Goal: Communication & Community: Participate in discussion

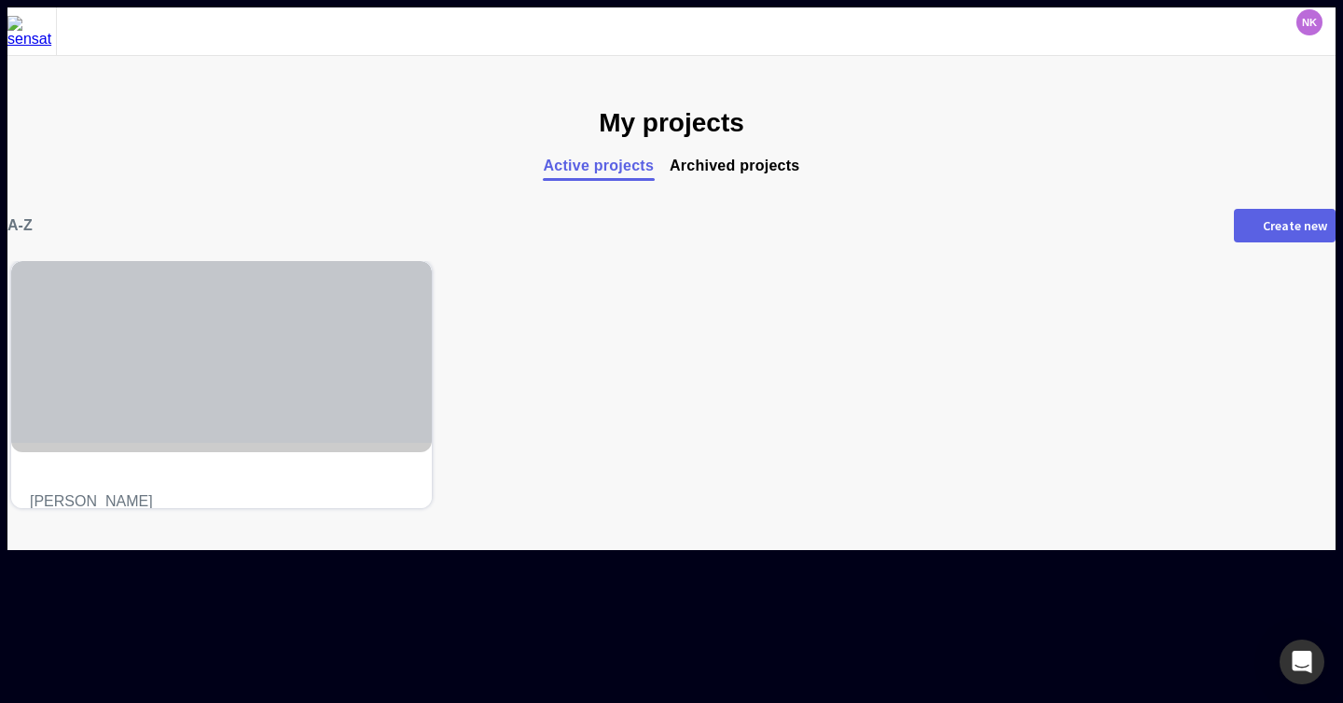
click at [365, 437] on div at bounding box center [221, 352] width 421 height 182
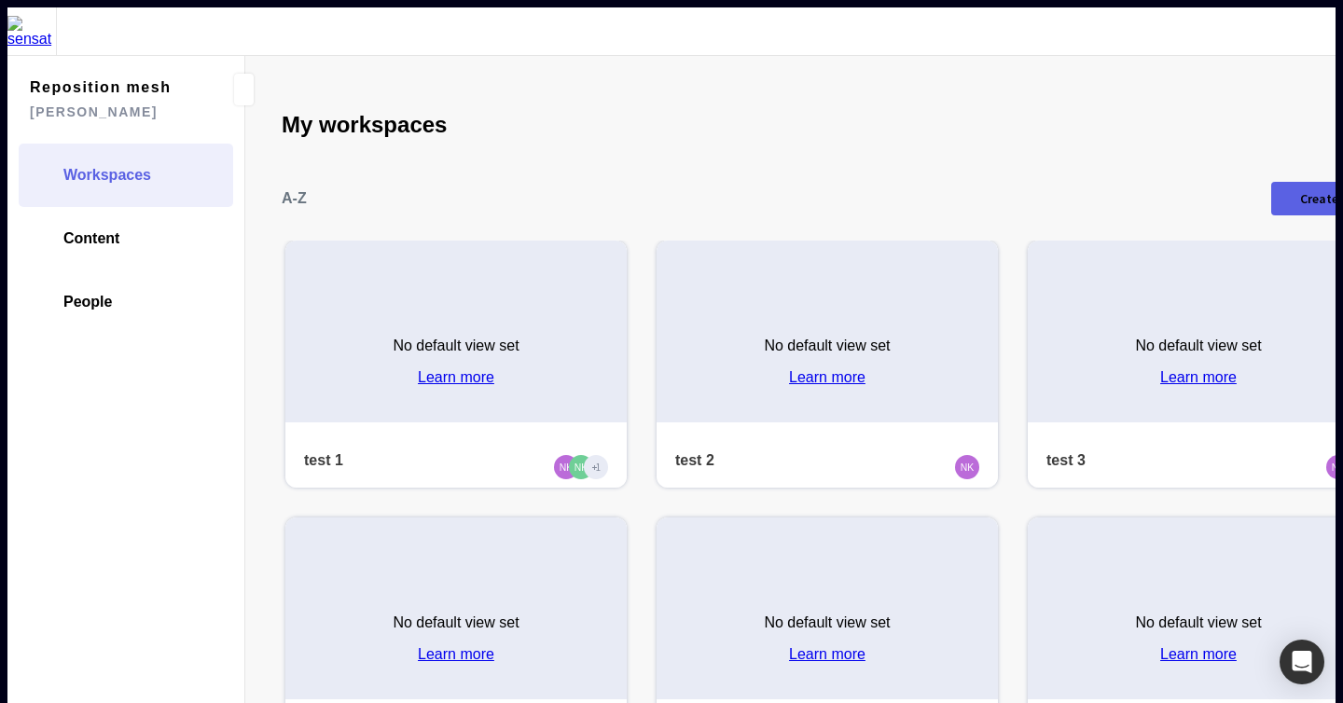
click at [333, 349] on div "No default view set Learn more" at bounding box center [455, 354] width 341 height 135
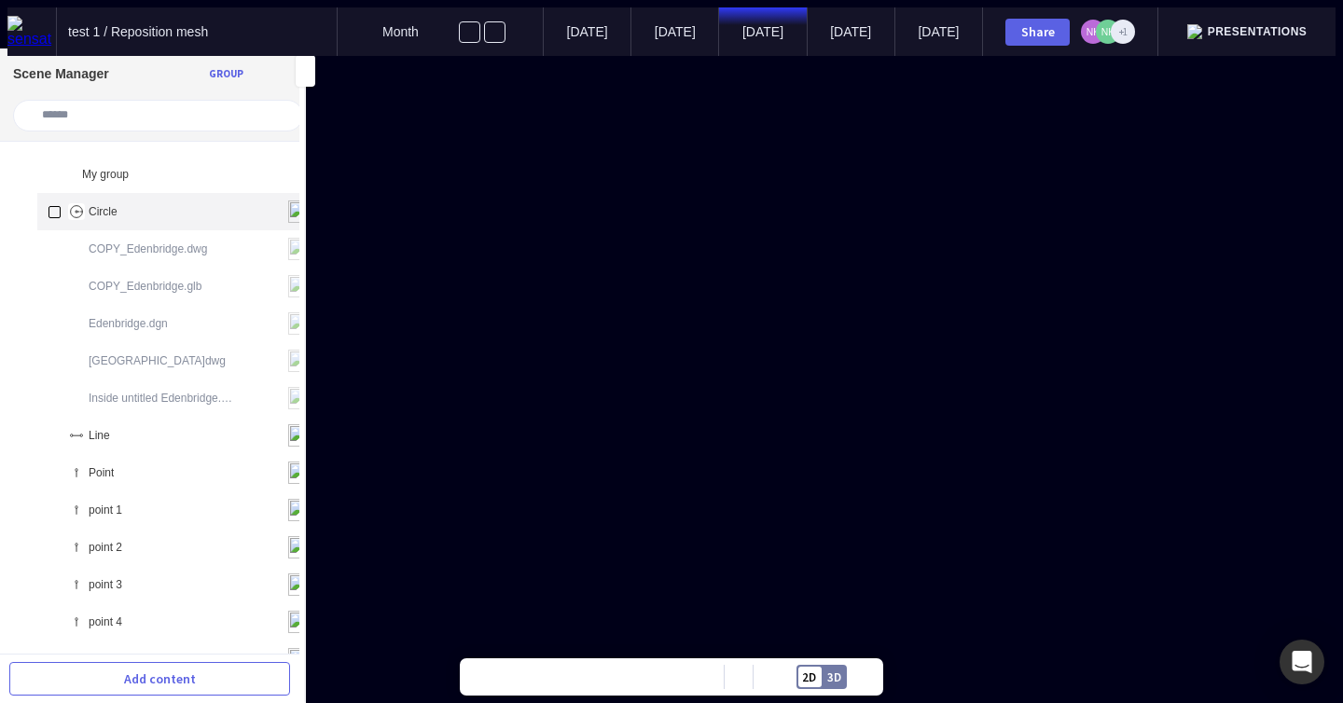
click at [145, 210] on div "Circle" at bounding box center [179, 211] width 285 height 37
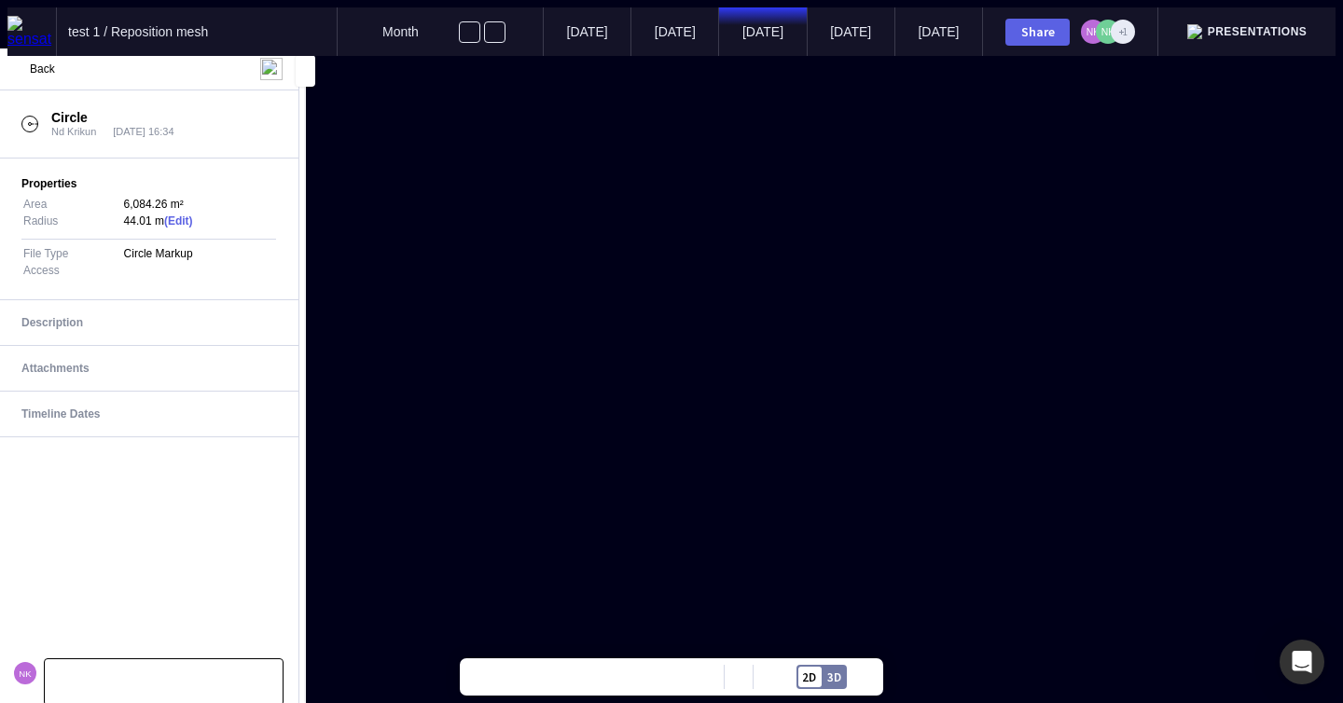
click at [176, 677] on p at bounding box center [163, 682] width 215 height 12
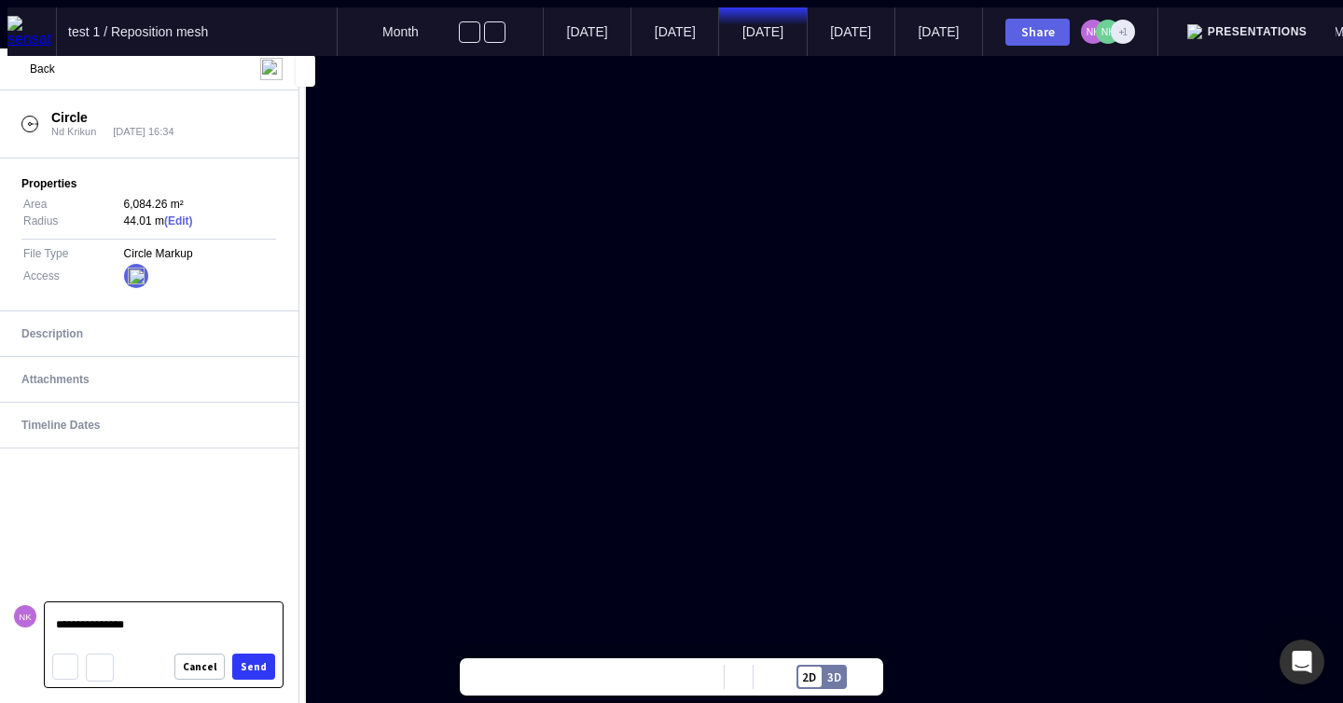
click at [257, 667] on div "Send" at bounding box center [254, 667] width 26 height 10
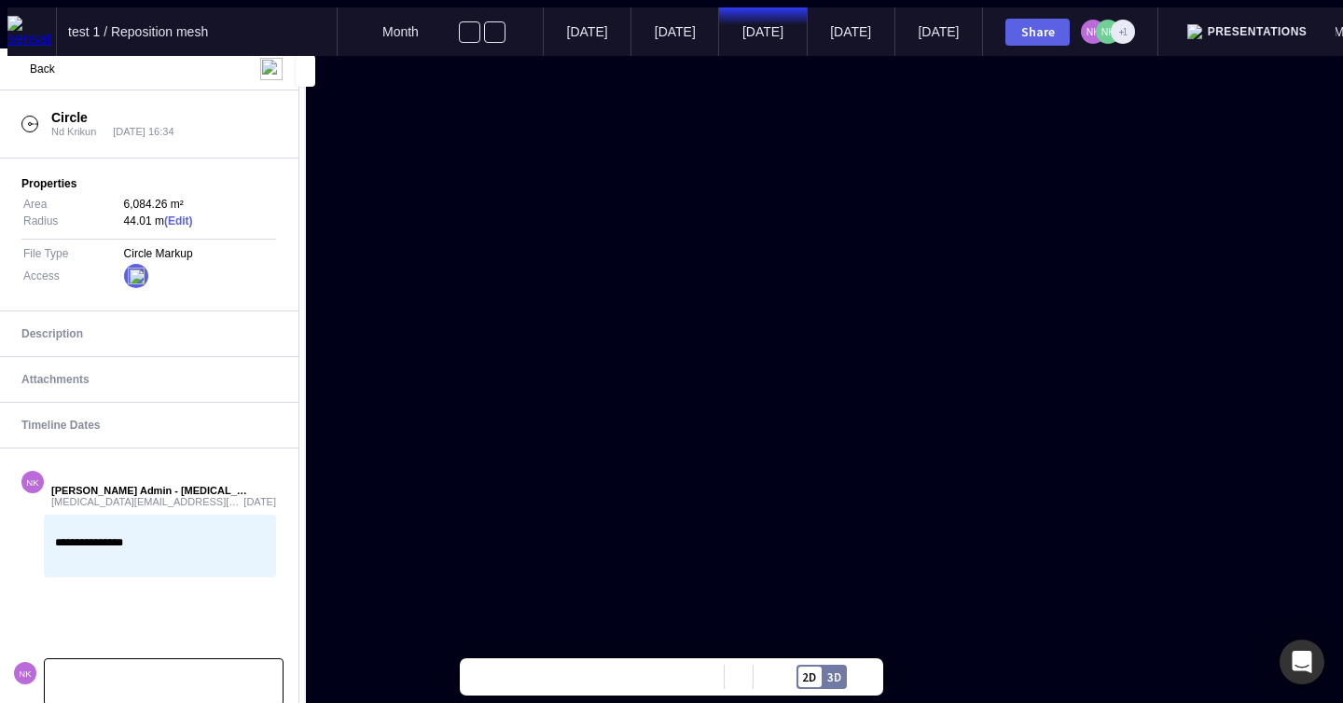
click at [133, 676] on p at bounding box center [163, 682] width 215 height 12
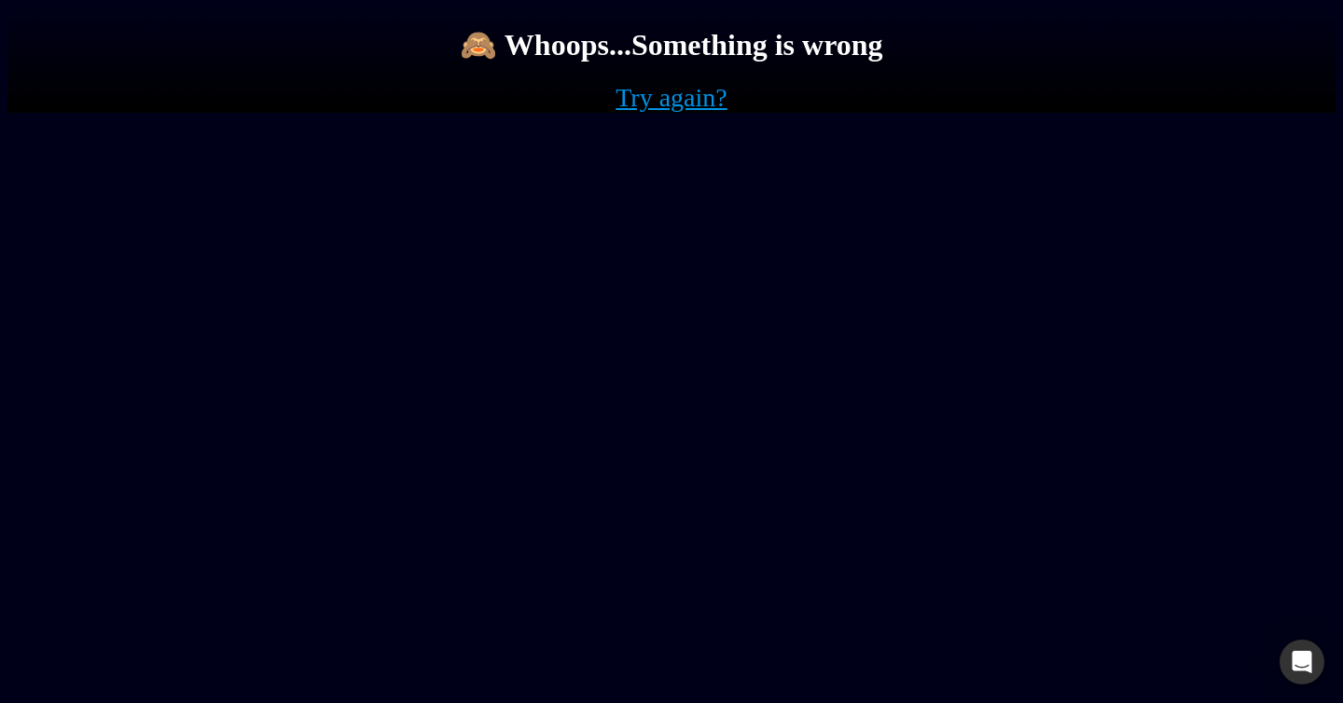
click at [705, 113] on link "Try again?" at bounding box center [672, 98] width 112 height 30
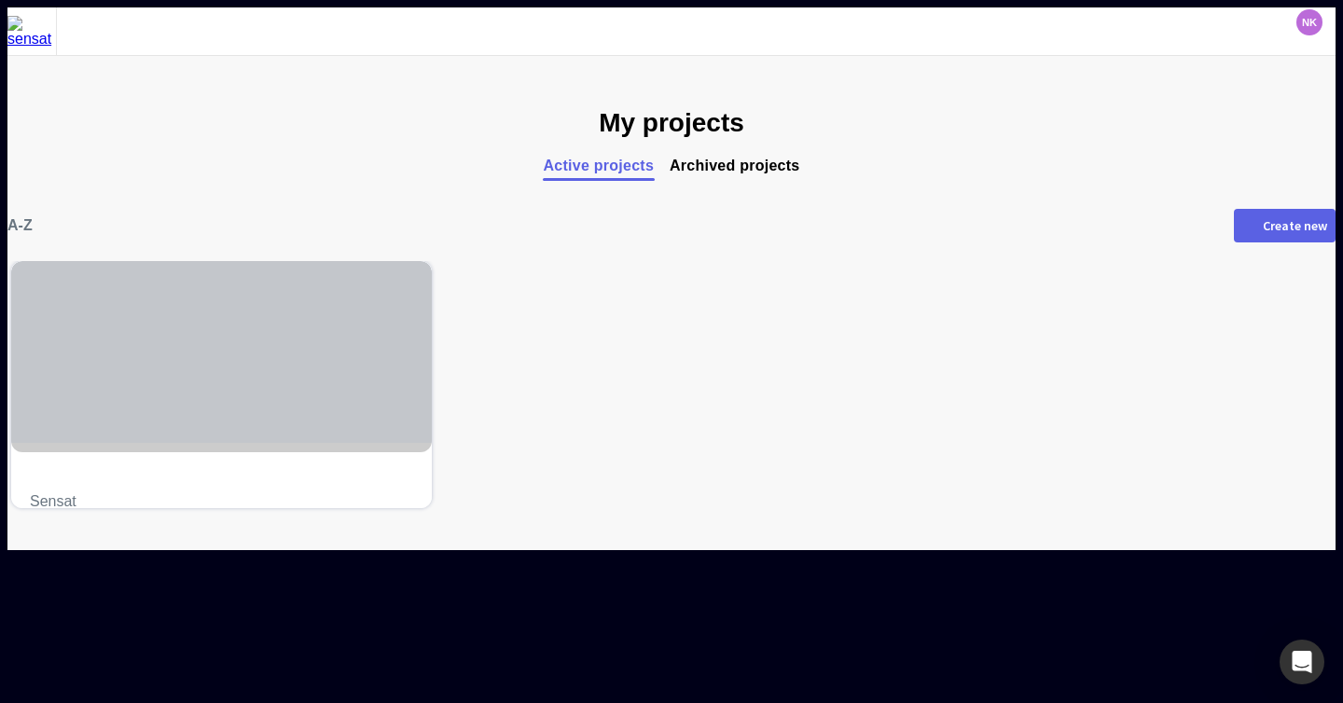
click at [300, 355] on div at bounding box center [221, 352] width 421 height 182
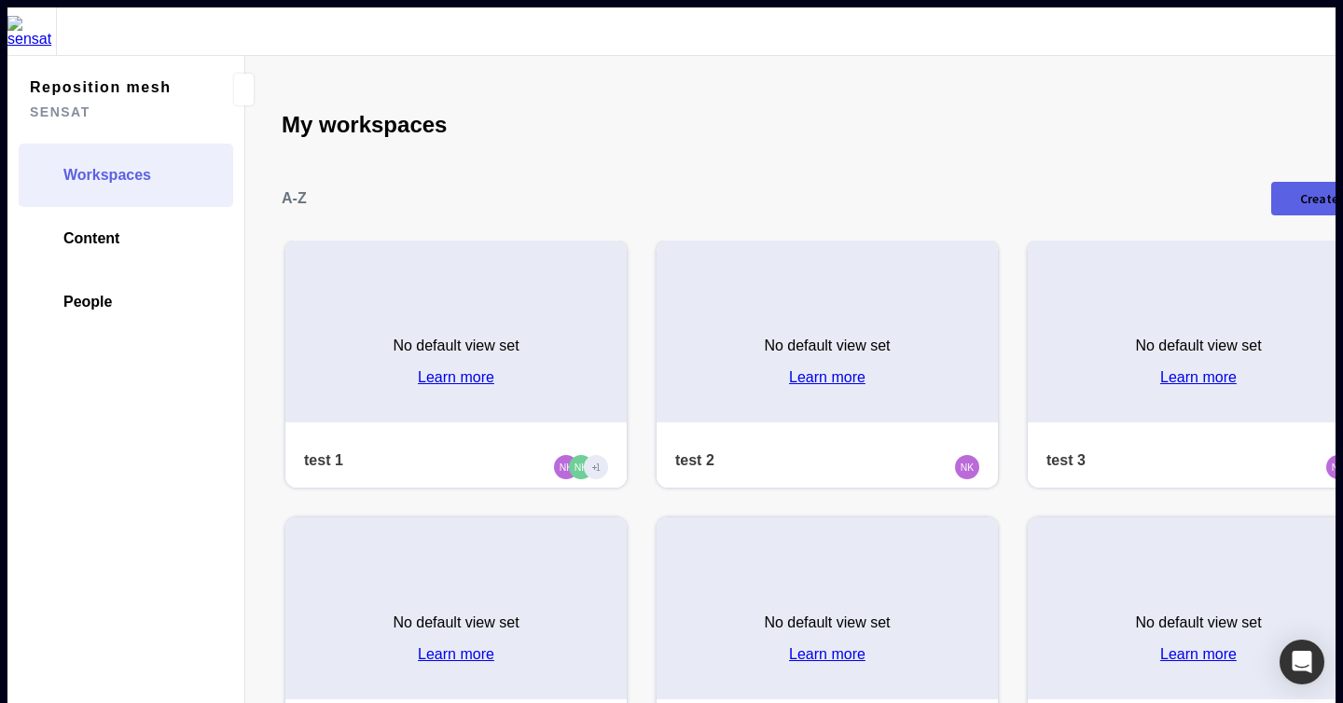
click at [393, 338] on p "No default view set" at bounding box center [456, 346] width 126 height 17
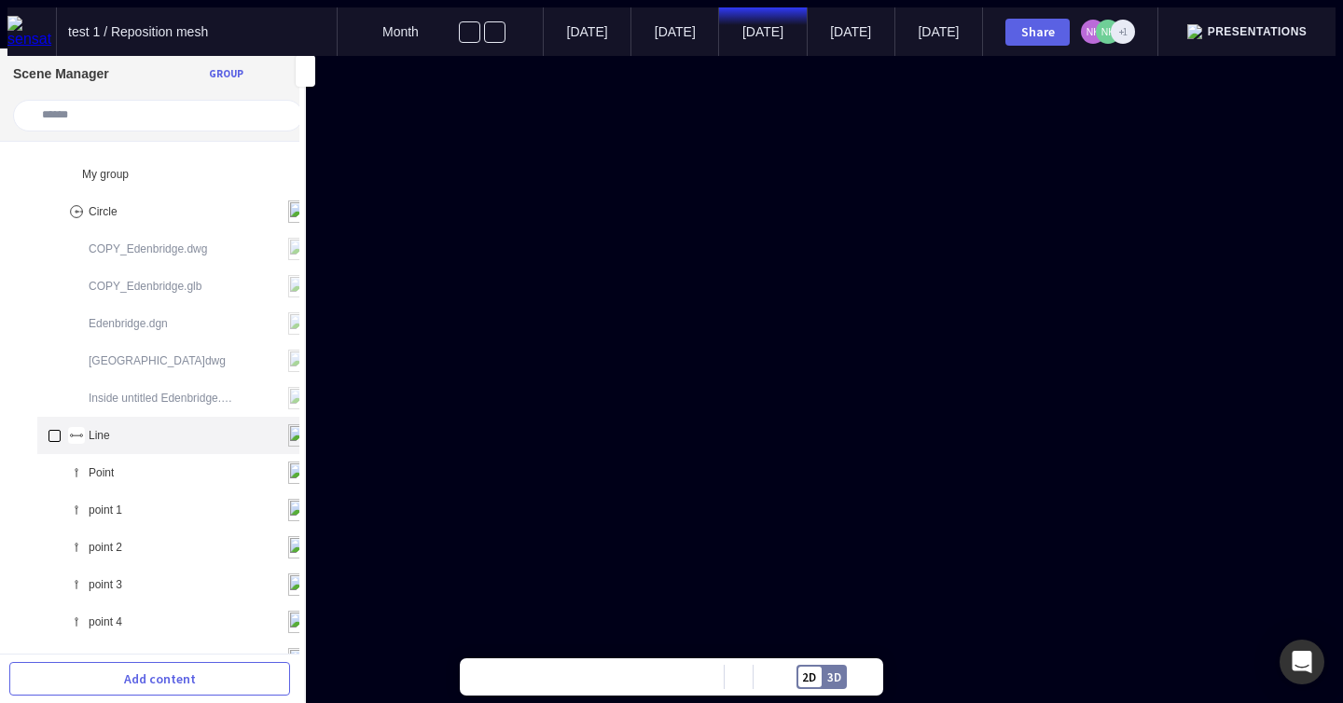
click at [171, 428] on div "Line" at bounding box center [179, 435] width 285 height 37
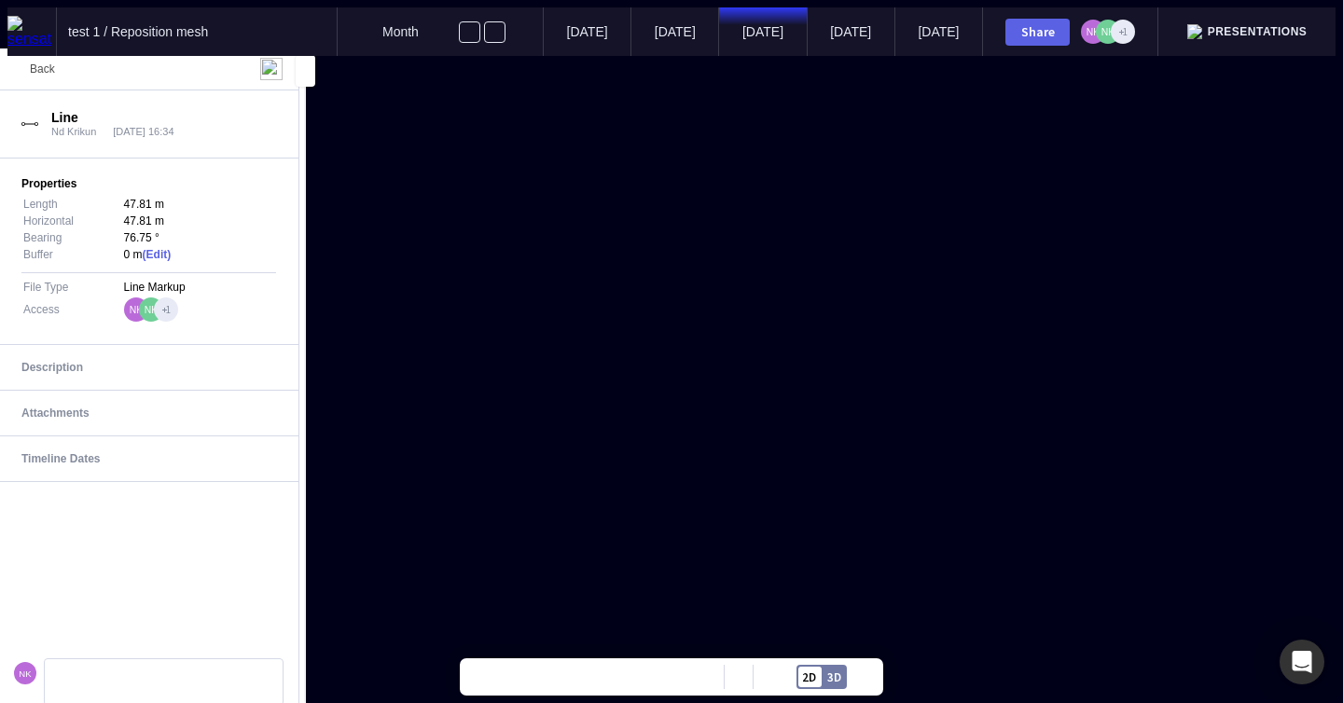
click at [46, 72] on span "Back" at bounding box center [42, 68] width 25 height 13
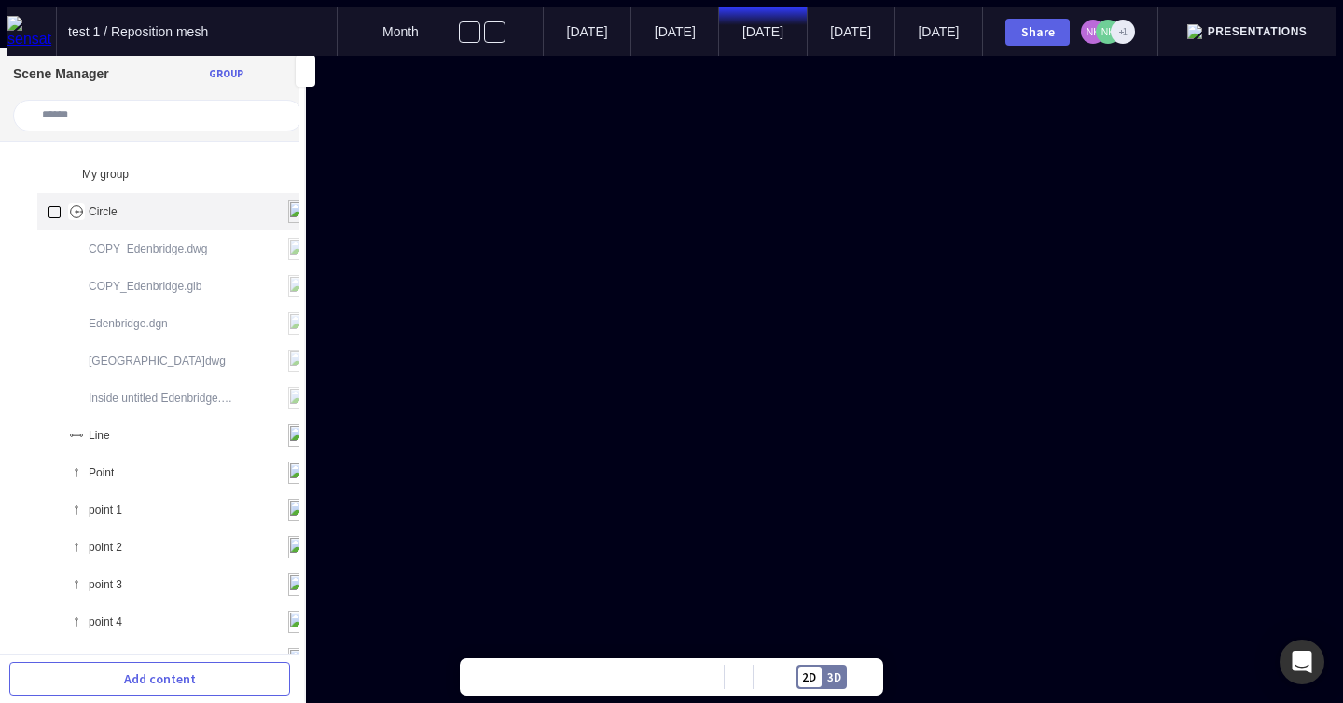
click at [118, 196] on div "Circle" at bounding box center [179, 211] width 285 height 37
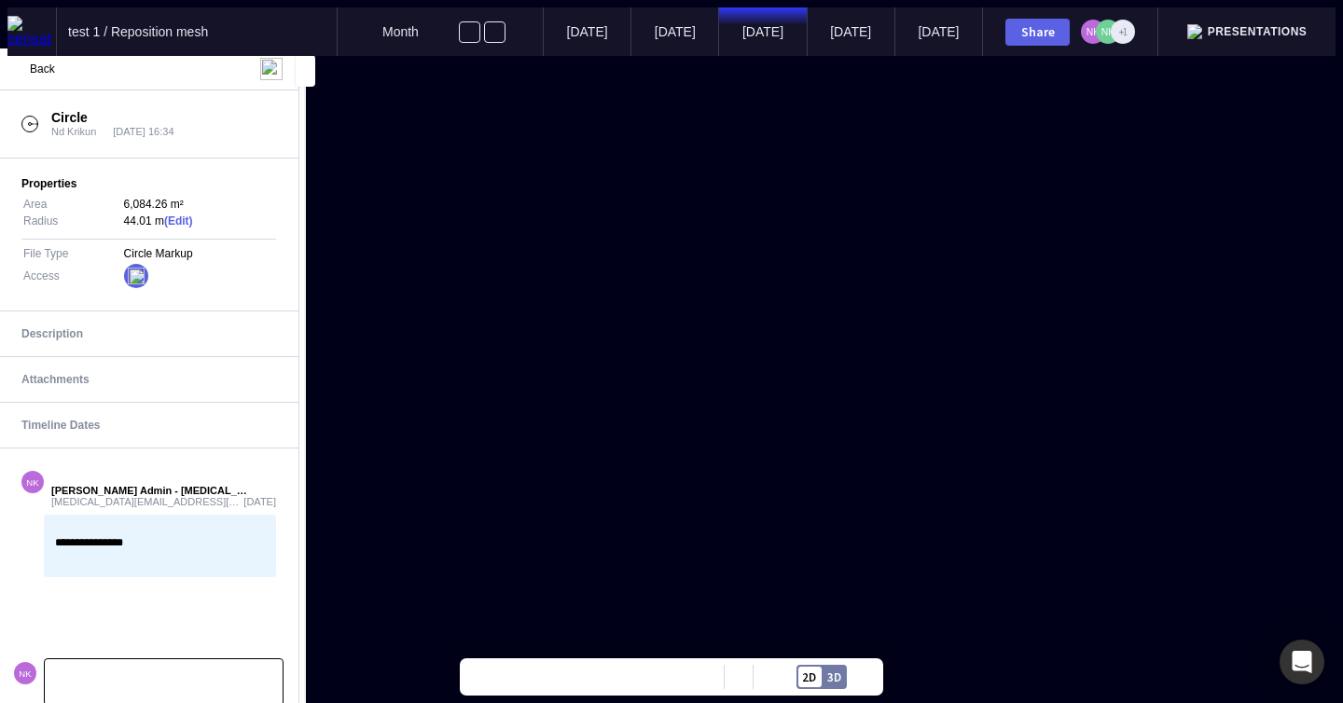
click at [131, 681] on div at bounding box center [164, 682] width 238 height 46
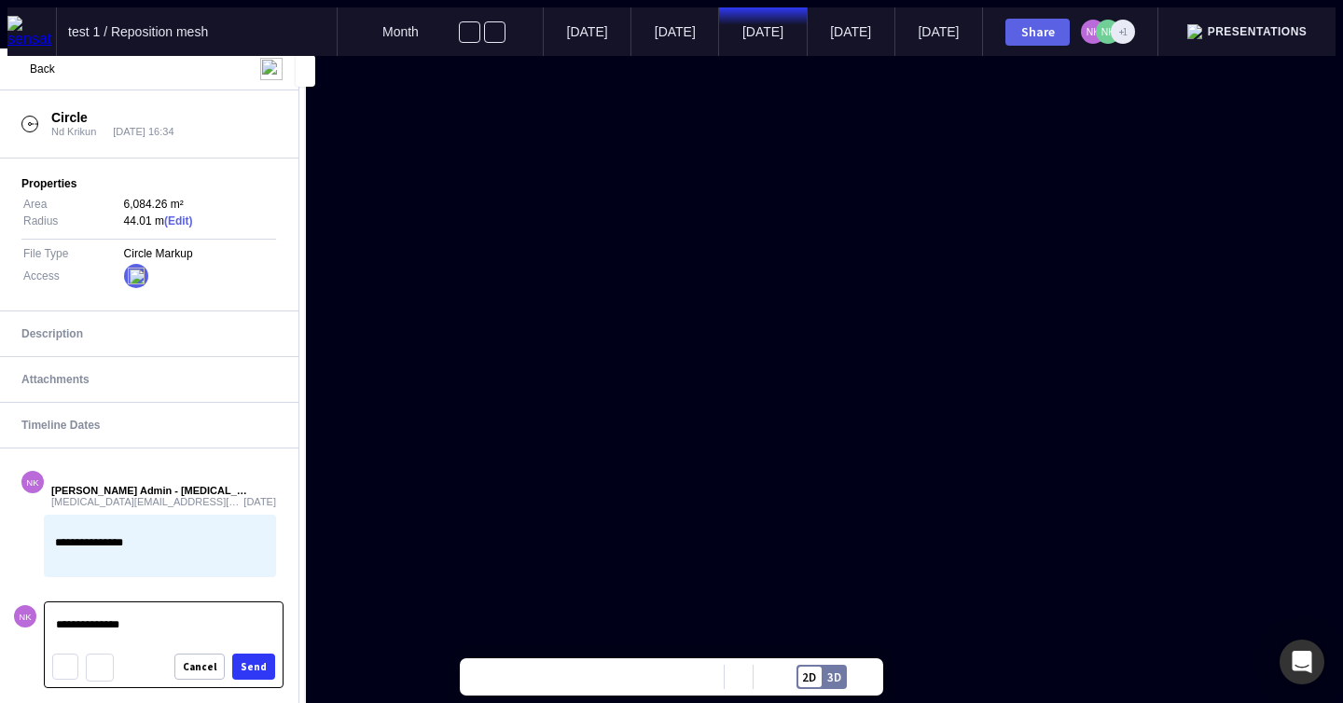
click at [76, 636] on p "**** ﻿ * ******** ﻿" at bounding box center [163, 628] width 214 height 18
click at [71, 635] on p "**********" at bounding box center [163, 628] width 214 height 18
click at [136, 633] on p "**********" at bounding box center [163, 628] width 214 height 18
click at [262, 664] on div "Send" at bounding box center [254, 667] width 26 height 10
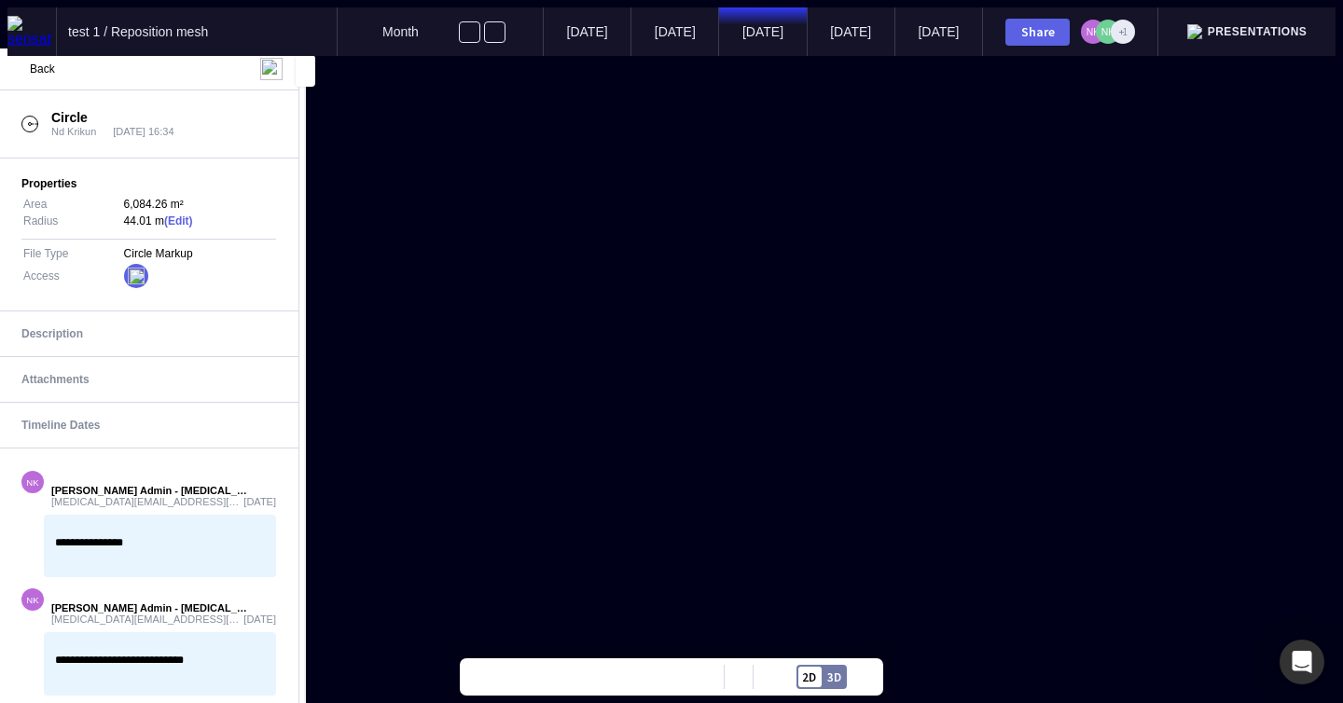
scroll to position [33, 0]
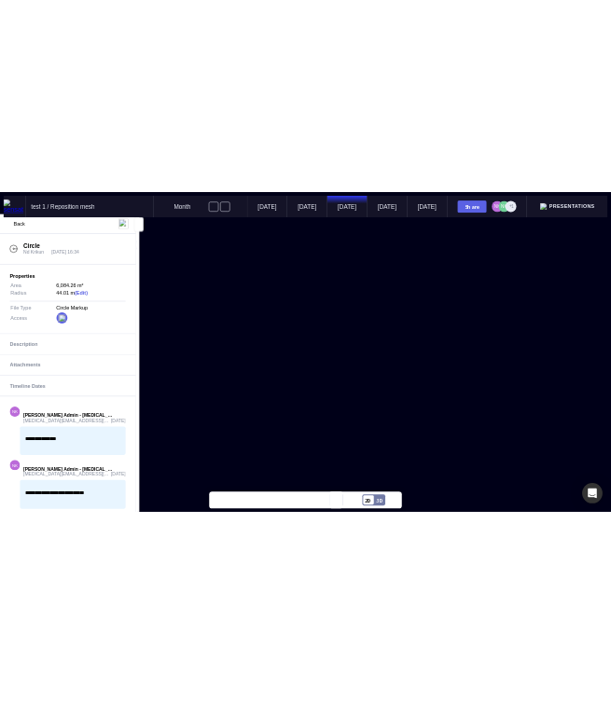
scroll to position [33, 0]
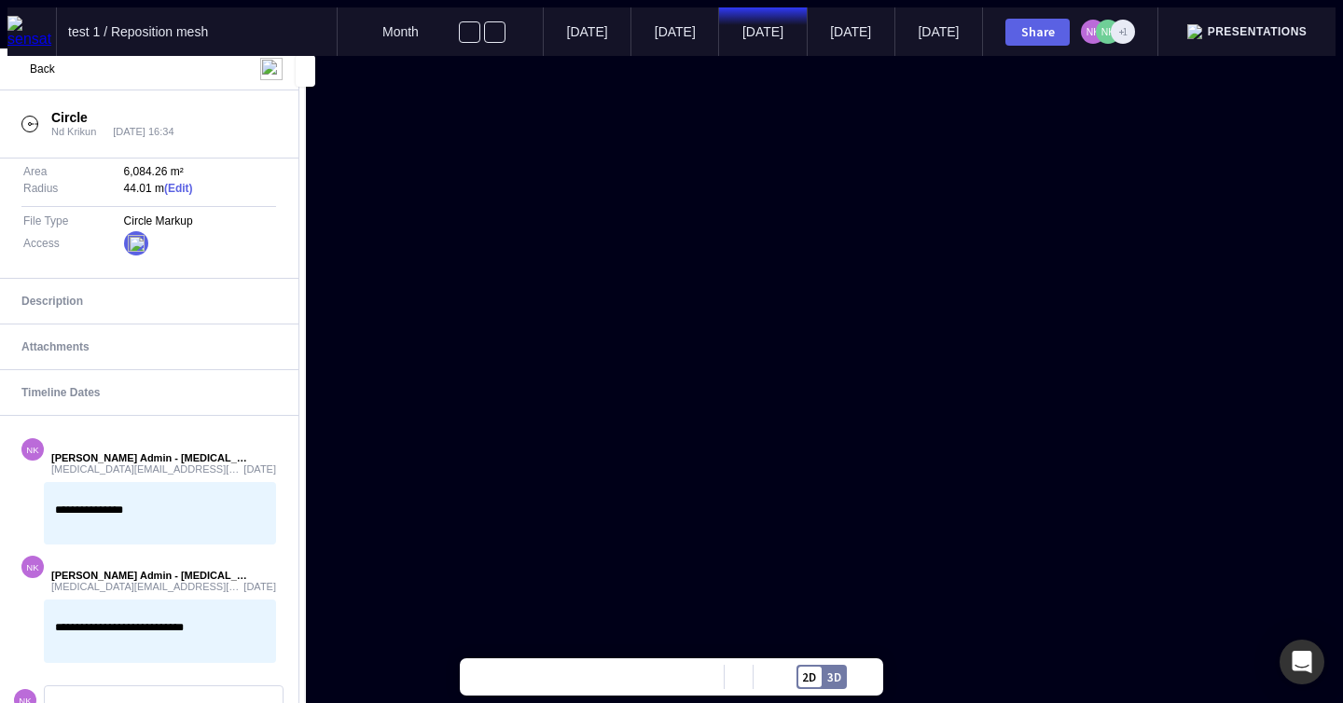
click at [161, 622] on span "* ********" at bounding box center [140, 627] width 42 height 11
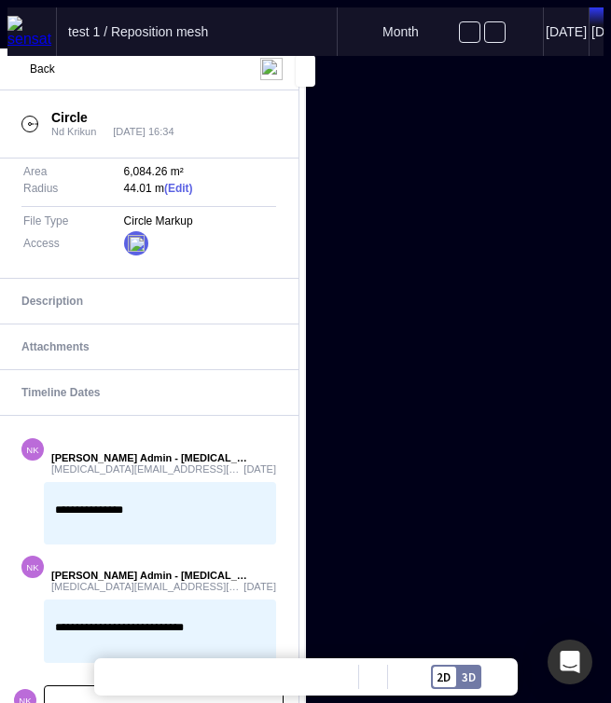
click at [77, 702] on p at bounding box center [163, 709] width 215 height 12
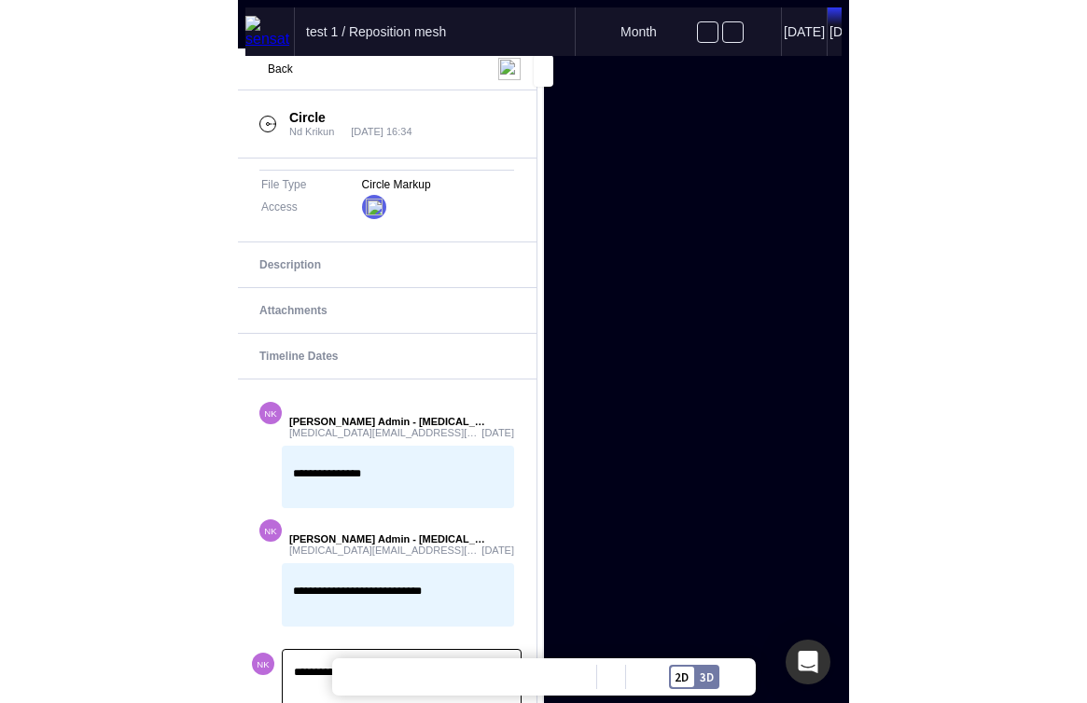
scroll to position [84, 0]
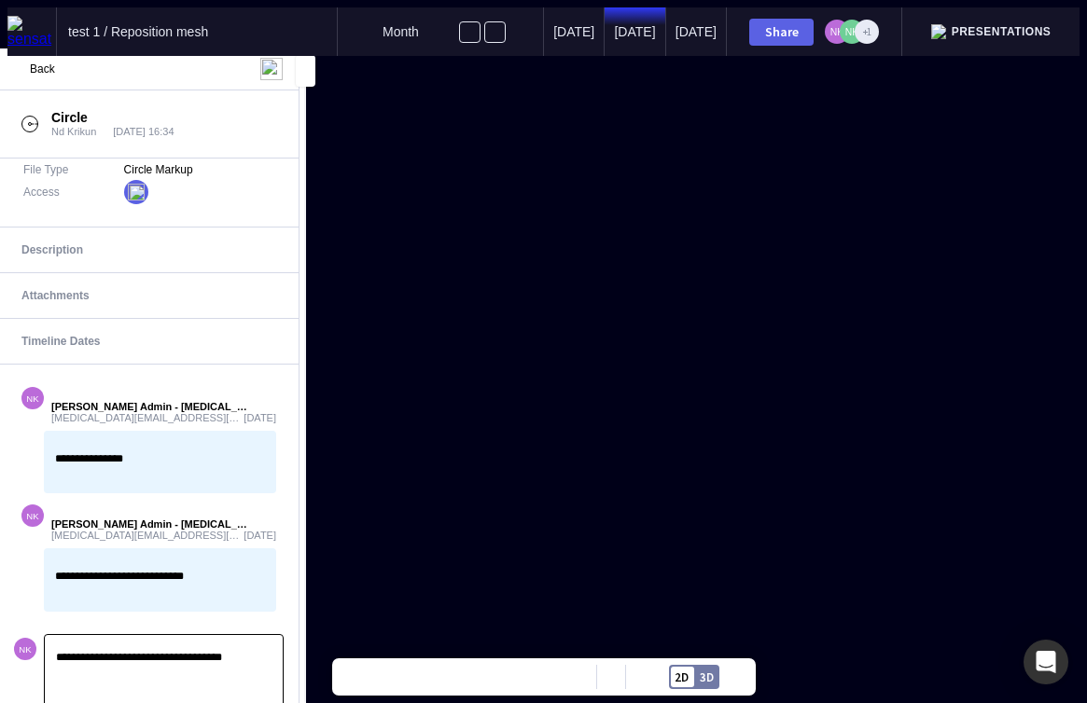
click at [253, 702] on div "Send" at bounding box center [254, 716] width 26 height 10
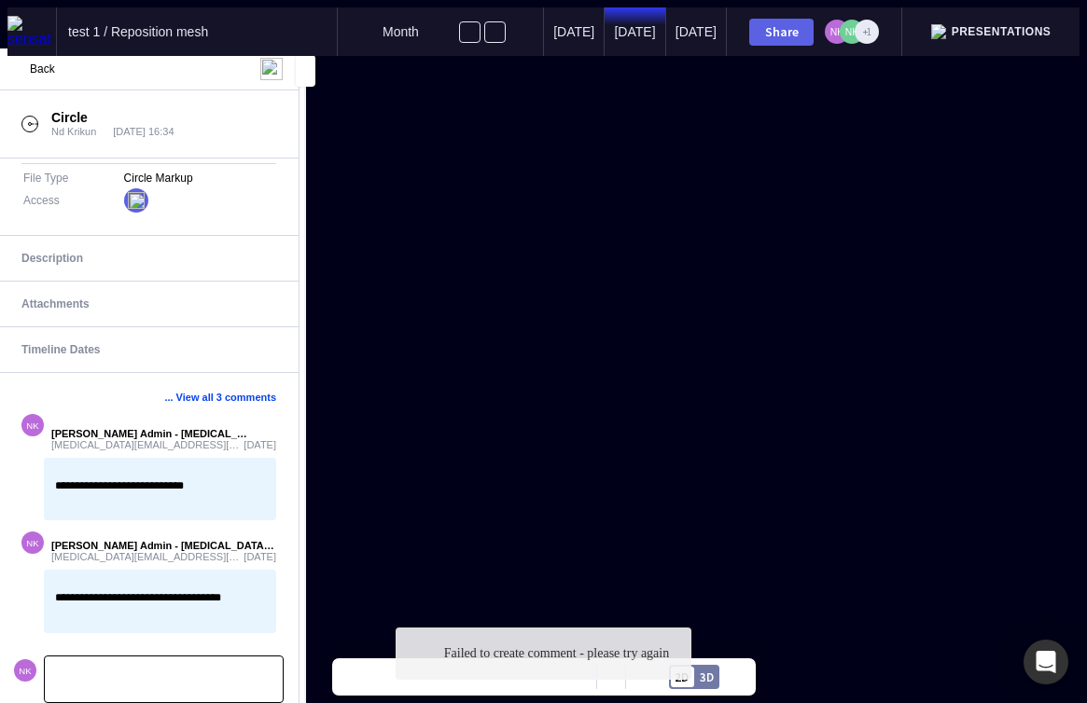
scroll to position [49, 0]
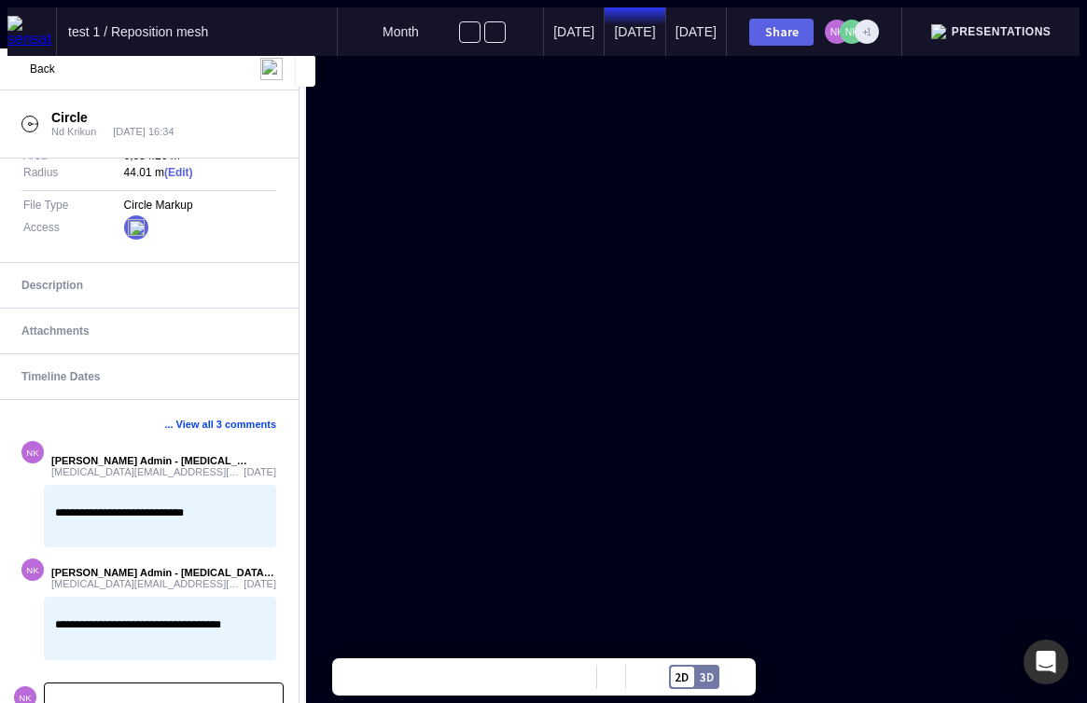
click at [175, 701] on p at bounding box center [163, 707] width 215 height 12
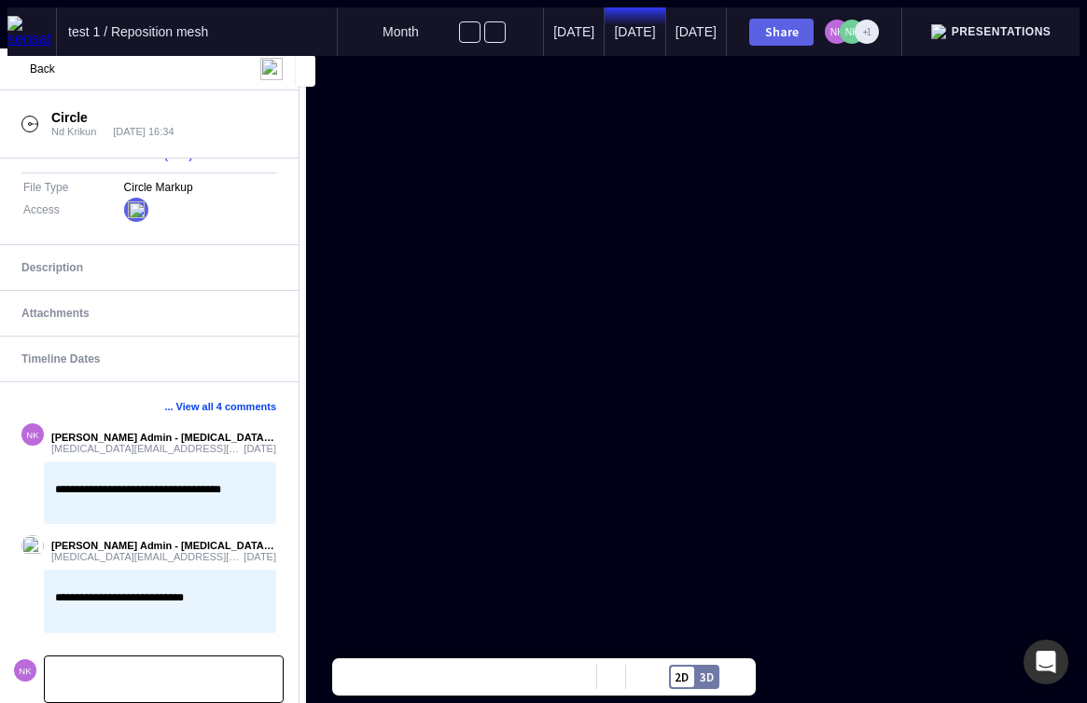
scroll to position [41, 0]
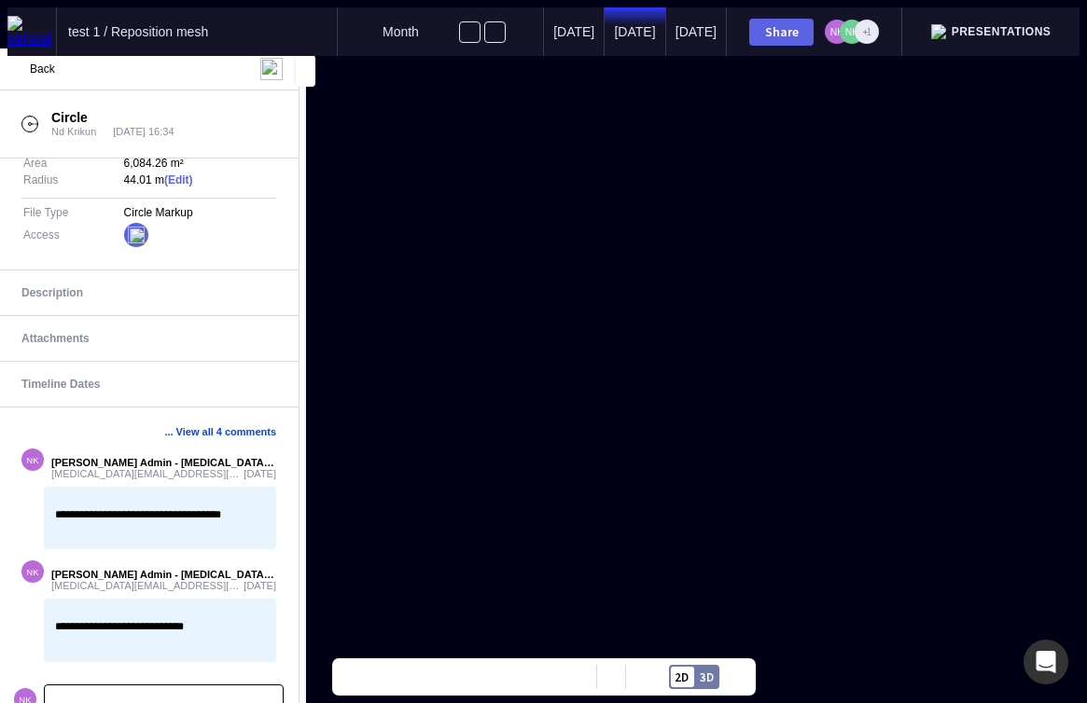
click at [163, 702] on p at bounding box center [163, 708] width 215 height 12
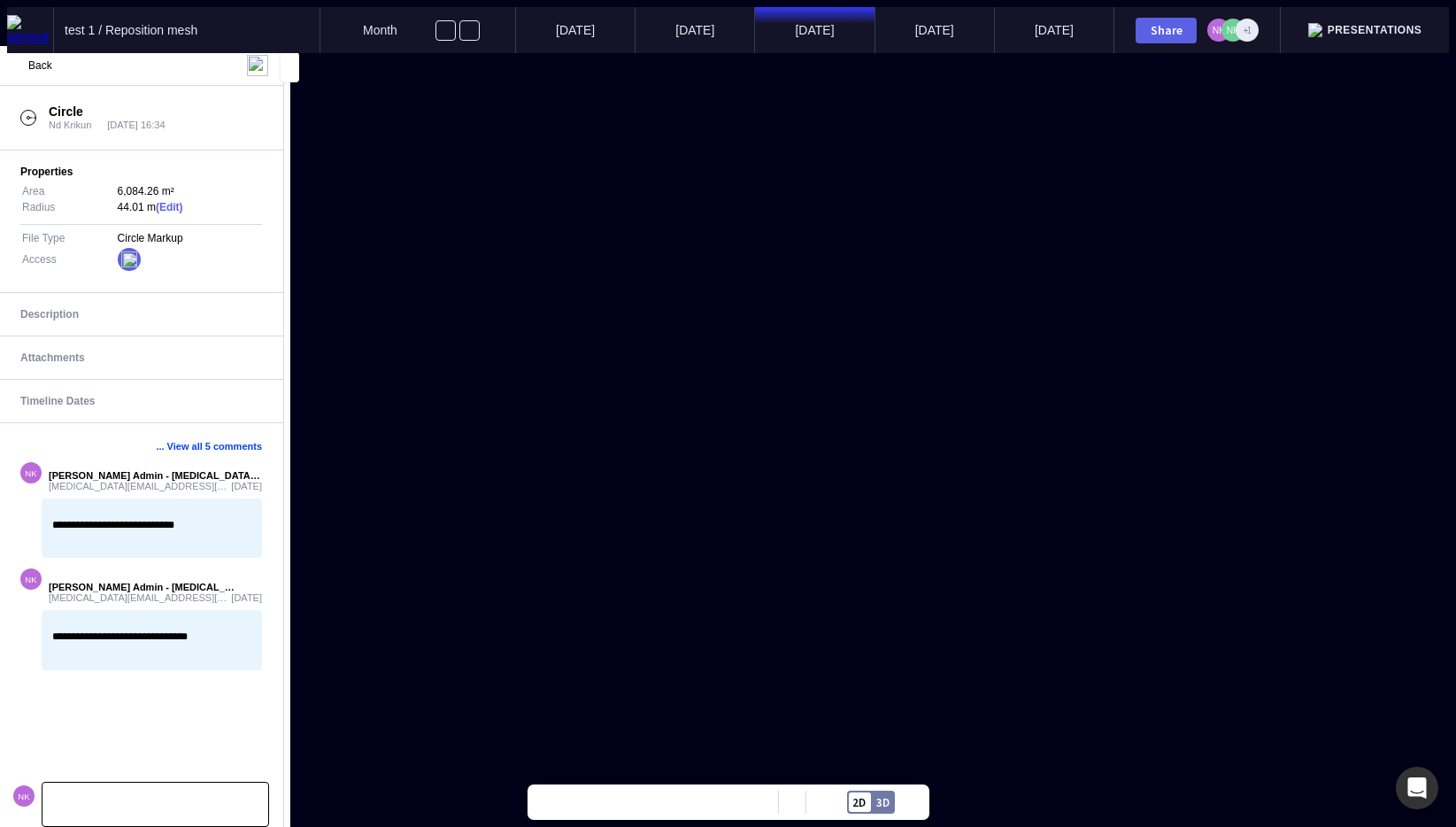
scroll to position [0, 0]
click at [251, 579] on mapp-icon at bounding box center [252, 584] width 18 height 18
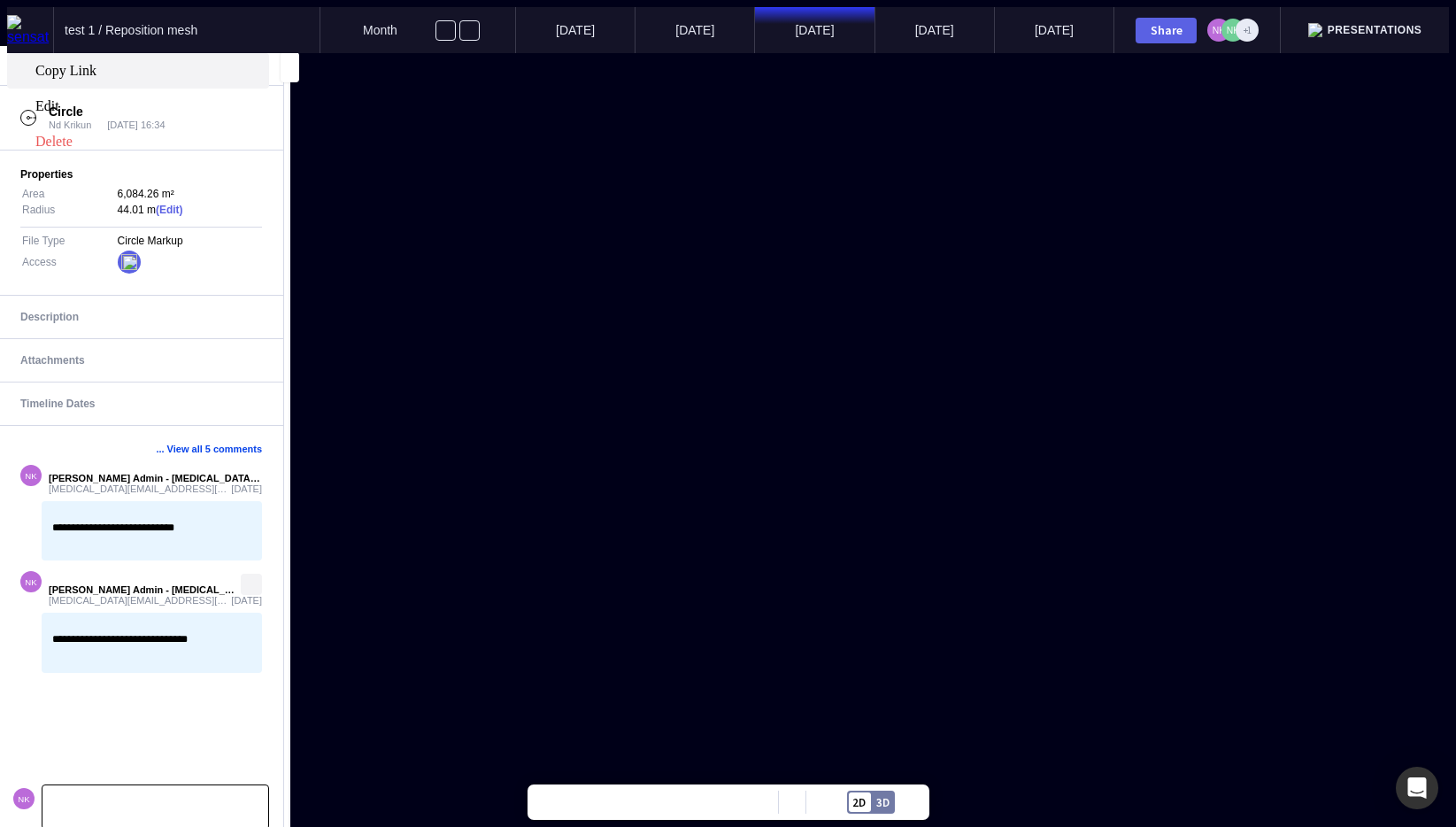
click at [213, 79] on span "Copy Link" at bounding box center [150, 70] width 231 height 16
click at [250, 578] on mapp-icon at bounding box center [252, 584] width 18 height 18
click at [177, 53] on div at bounding box center [728, 53] width 1443 height 0
